Goal: Task Accomplishment & Management: Manage account settings

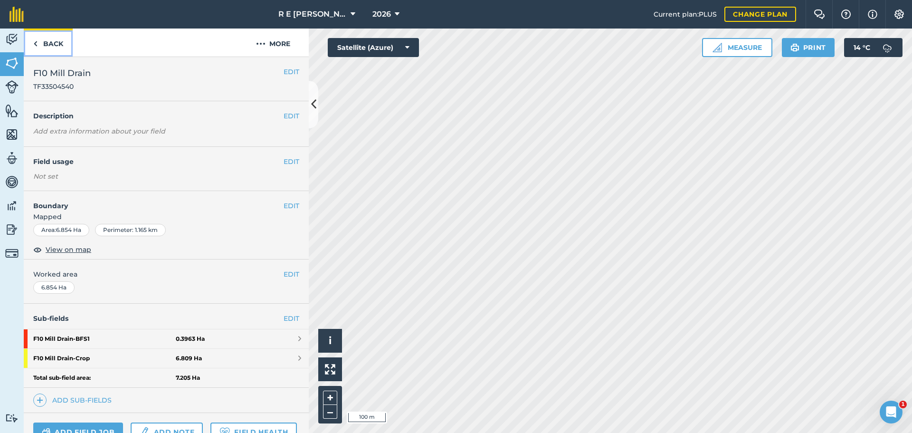
click at [51, 49] on link "Back" at bounding box center [48, 42] width 49 height 28
click at [45, 38] on link "Back" at bounding box center [48, 42] width 49 height 28
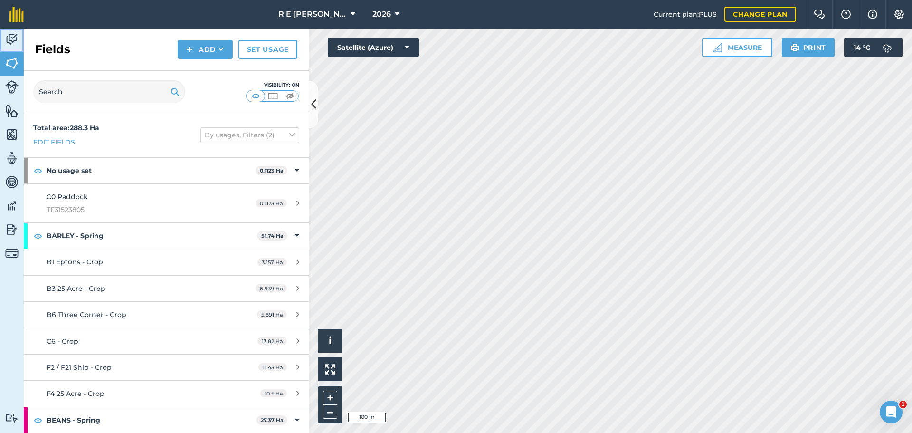
click at [13, 43] on img at bounding box center [11, 39] width 13 height 14
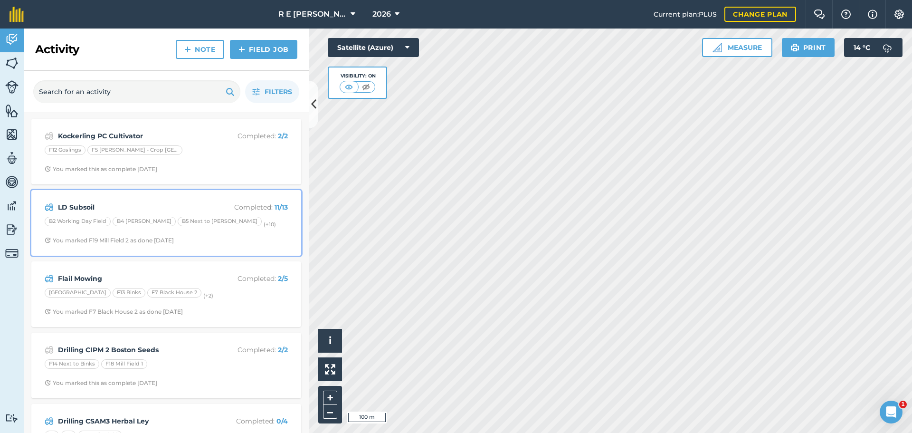
click at [229, 224] on div "B2 Working Day Field B4 [PERSON_NAME] B5 Next to [PERSON_NAME] (+ 10 )" at bounding box center [166, 223] width 243 height 12
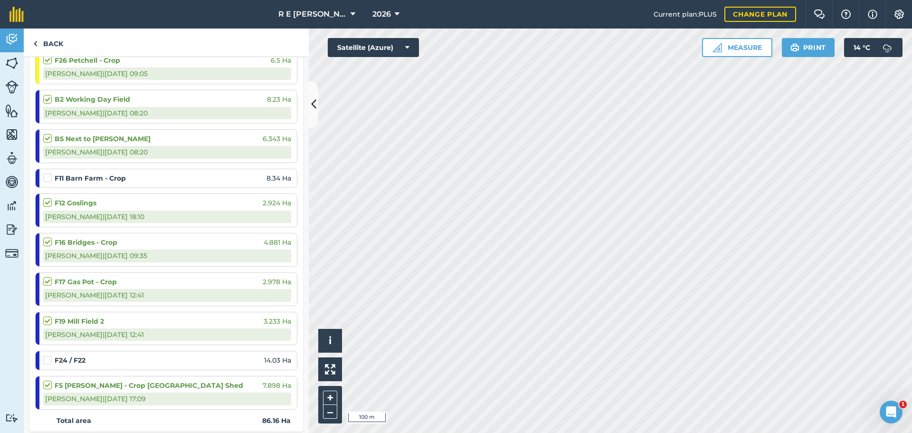
scroll to position [285, 0]
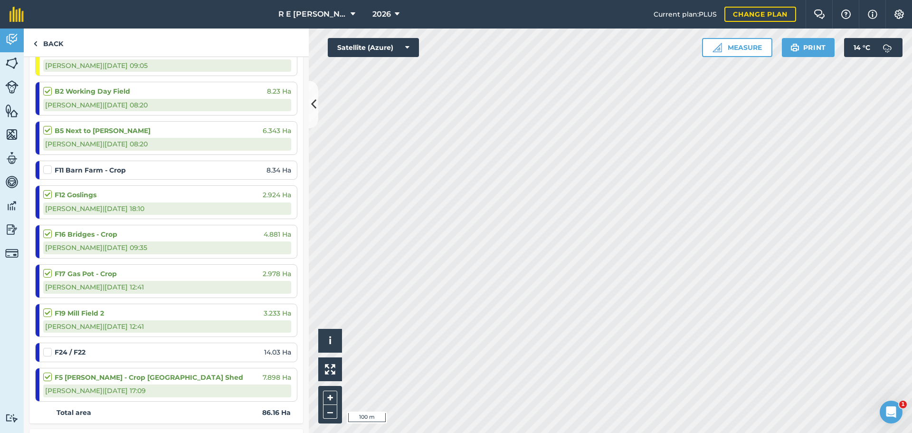
click at [45, 165] on label at bounding box center [48, 165] width 11 height 0
click at [45, 169] on input "checkbox" at bounding box center [46, 168] width 6 height 6
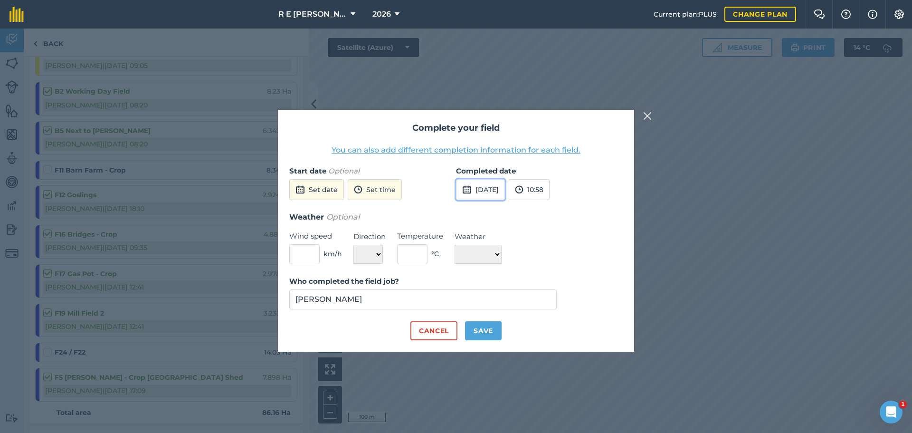
click at [477, 195] on button "[DATE]" at bounding box center [480, 189] width 49 height 21
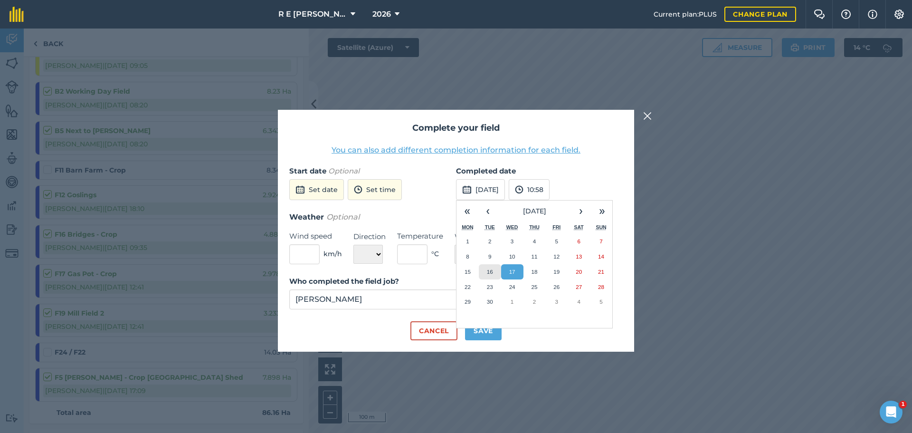
click at [498, 272] on button "16" at bounding box center [490, 271] width 22 height 15
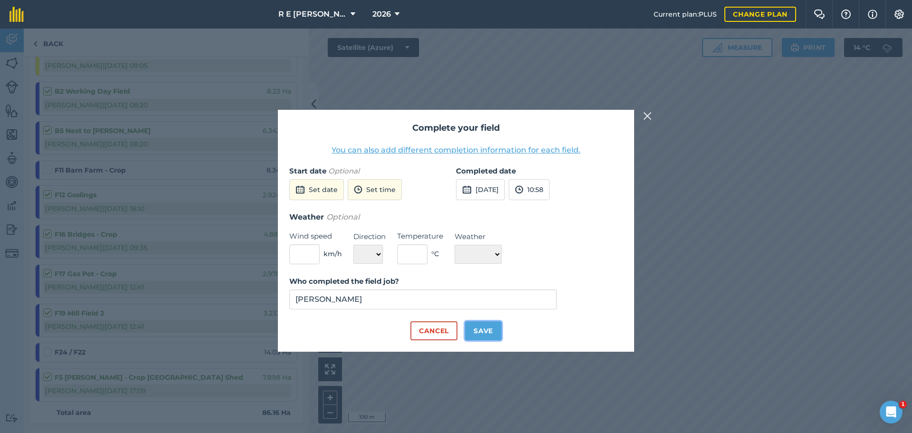
click at [491, 334] on button "Save" at bounding box center [483, 330] width 37 height 19
checkbox input "true"
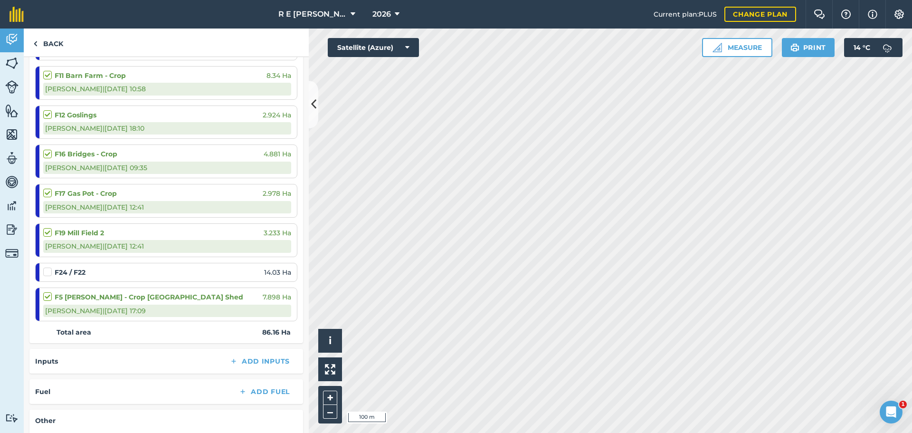
scroll to position [380, 0]
click at [49, 266] on label at bounding box center [48, 266] width 11 height 0
click at [49, 271] on input "checkbox" at bounding box center [46, 269] width 6 height 6
checkbox input "false"
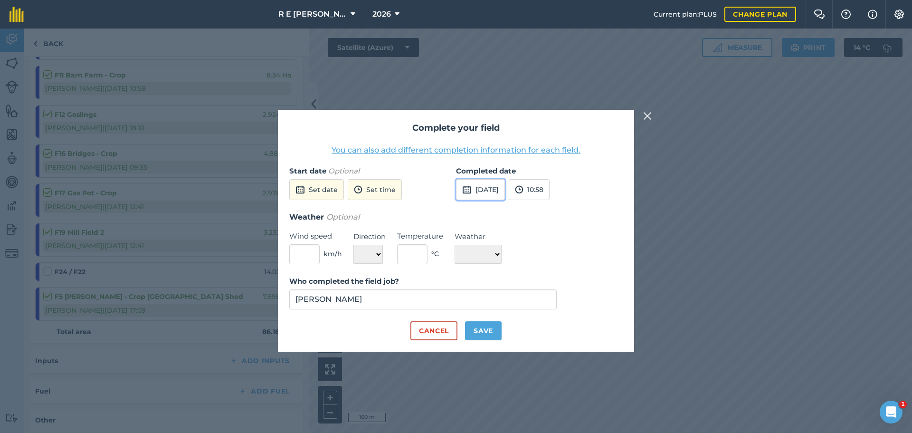
click at [473, 187] on button "[DATE]" at bounding box center [480, 189] width 49 height 21
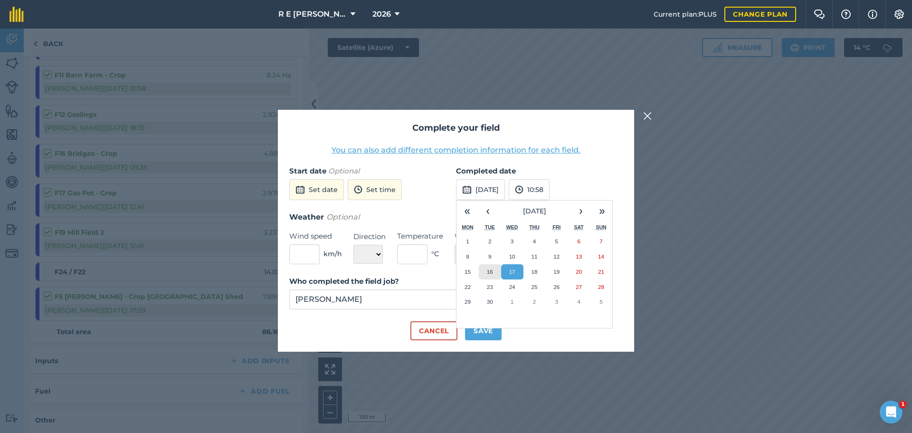
click at [492, 274] on button "16" at bounding box center [490, 271] width 22 height 15
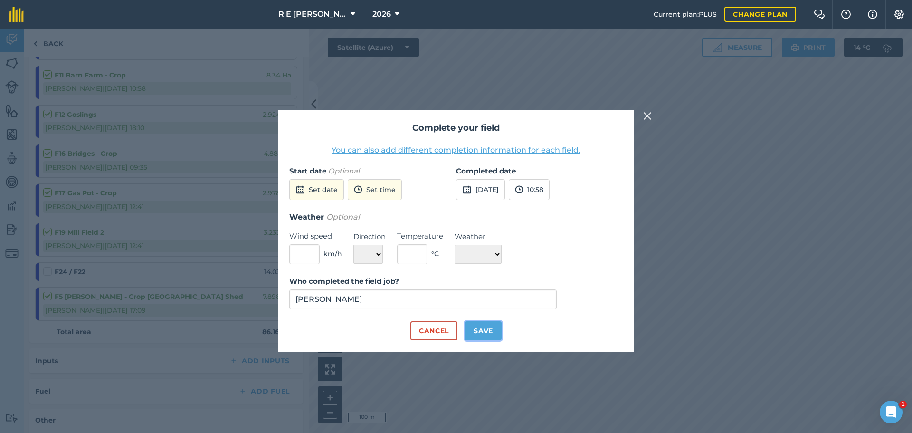
click at [484, 325] on button "Save" at bounding box center [483, 330] width 37 height 19
checkbox input "true"
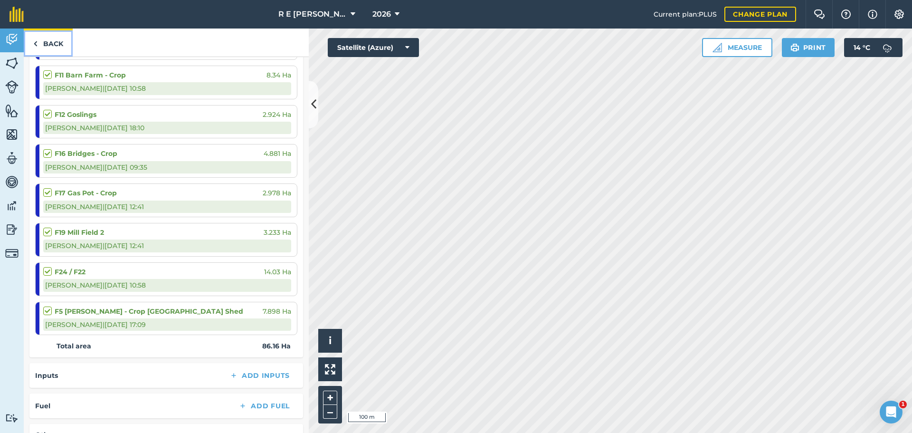
click at [64, 47] on link "Back" at bounding box center [48, 42] width 49 height 28
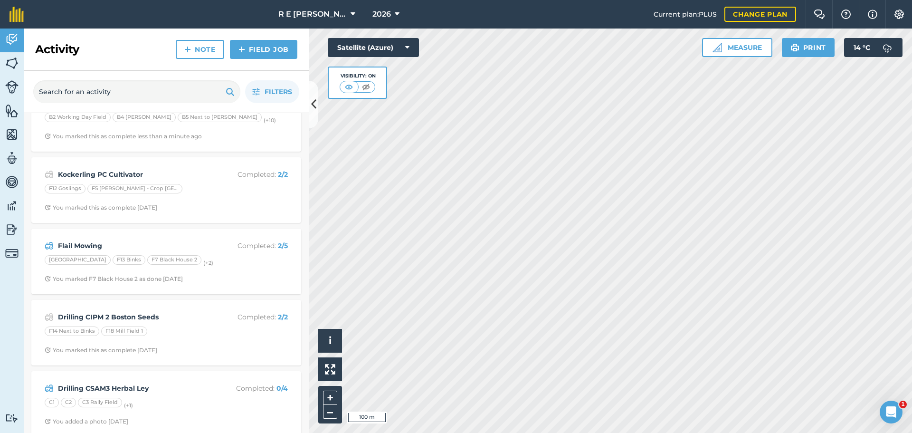
scroll to position [47, 0]
